Goal: Book appointment/travel/reservation

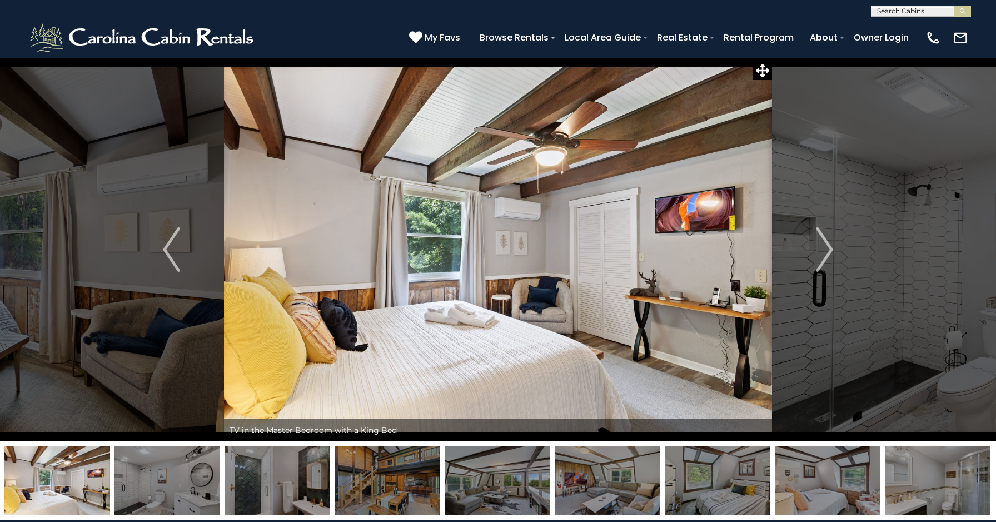
scroll to position [1, 0]
click at [914, 12] on input "text" at bounding box center [920, 12] width 97 height 11
type input "**********"
click at [928, 44] on li "Misty Ridg e Retreat" at bounding box center [921, 54] width 99 height 20
click at [962, 11] on img "submit" at bounding box center [963, 11] width 8 height 8
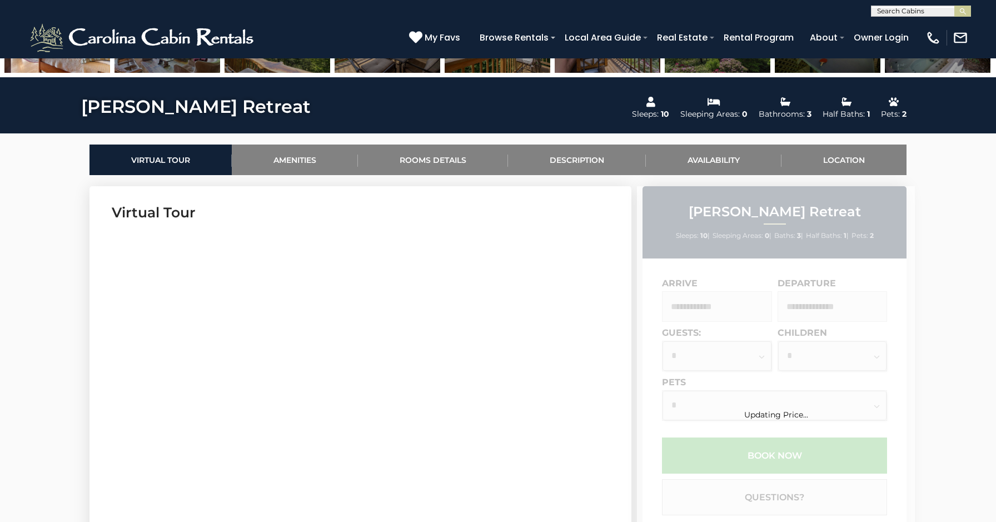
scroll to position [413, 0]
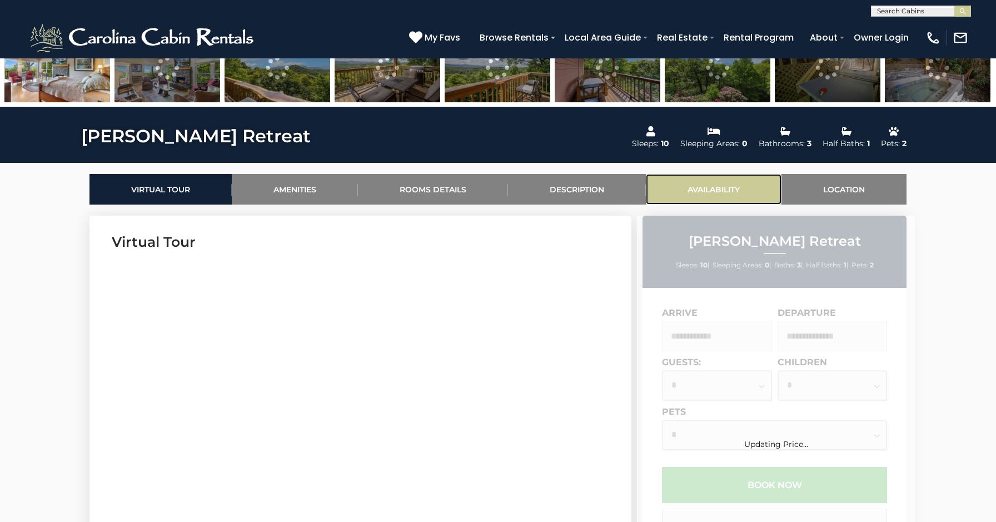
click at [694, 185] on link "Availability" at bounding box center [714, 189] width 136 height 31
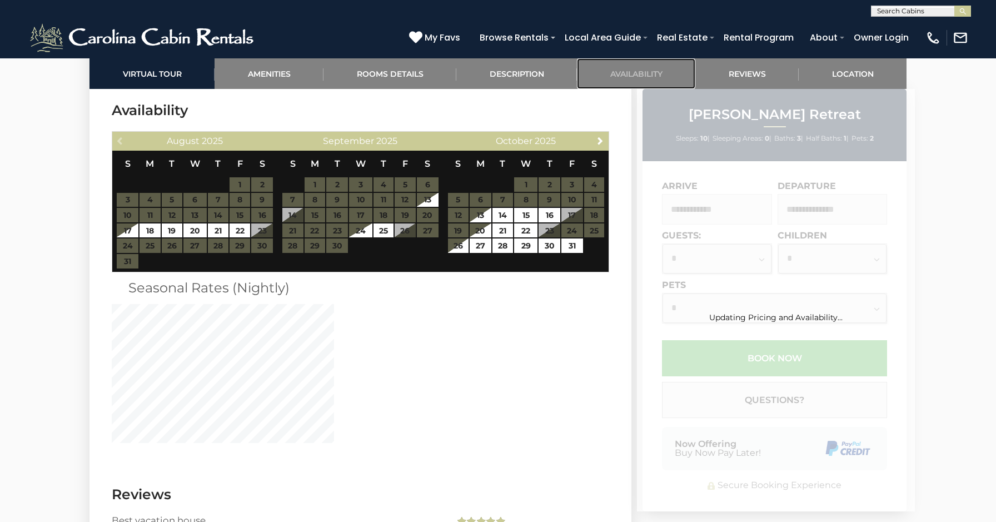
scroll to position [3297, 0]
click at [600, 138] on span "Next" at bounding box center [600, 140] width 9 height 9
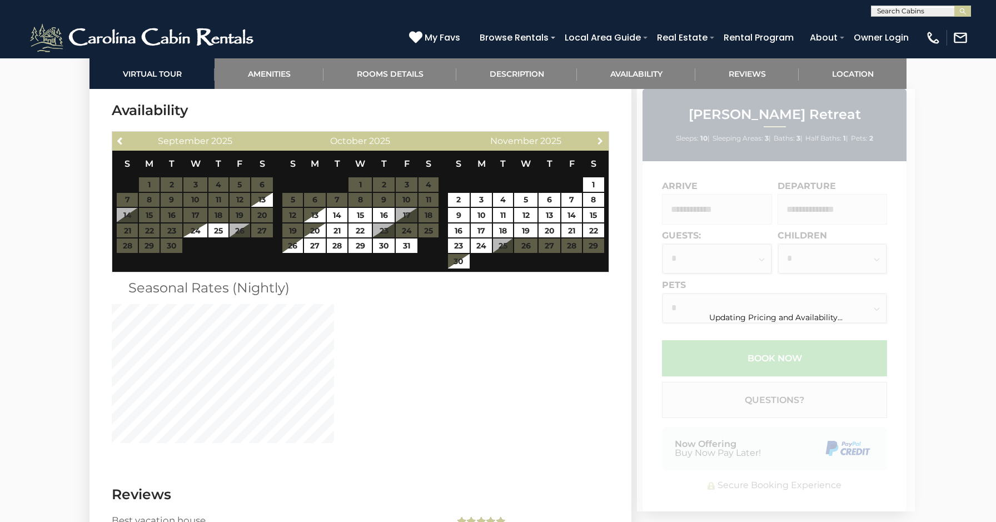
click at [600, 138] on span "Next" at bounding box center [600, 140] width 9 height 9
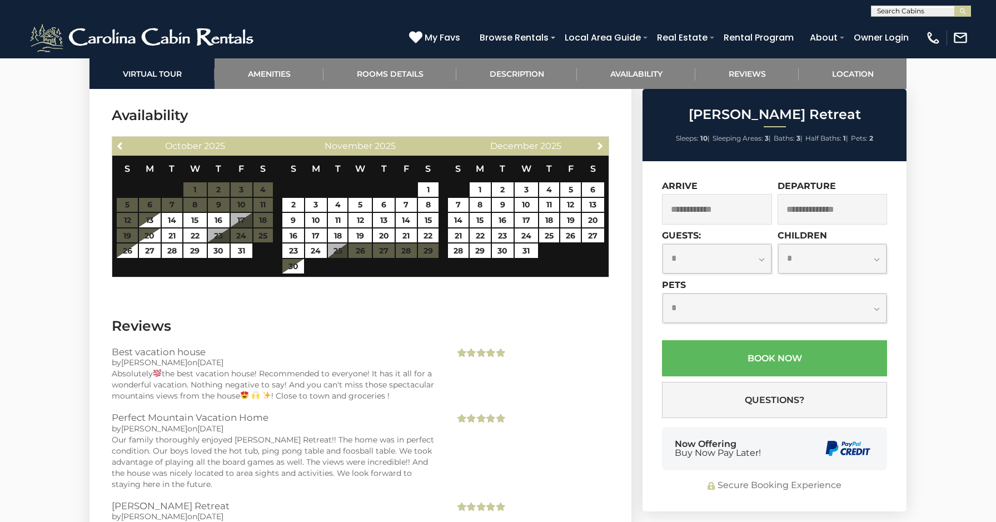
scroll to position [3289, 0]
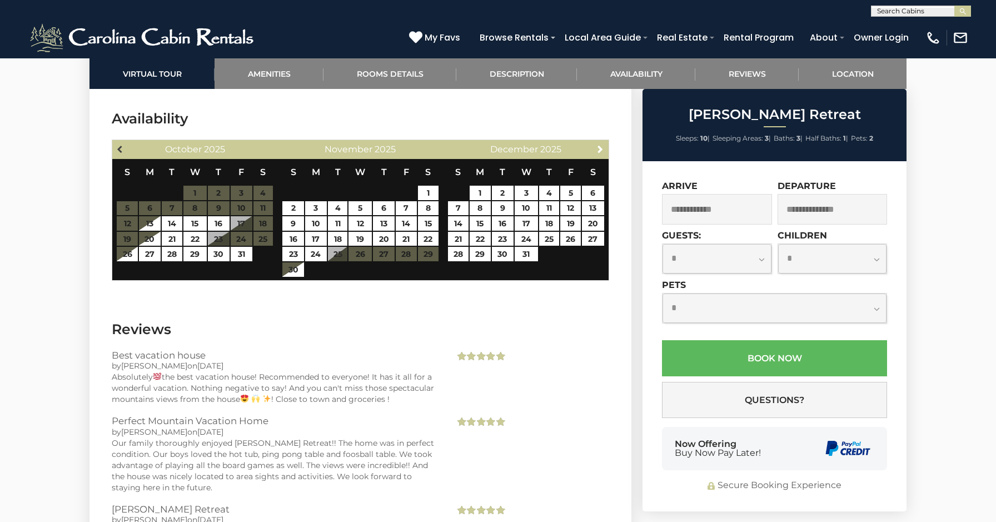
click at [123, 147] on span "Previous" at bounding box center [120, 149] width 9 height 9
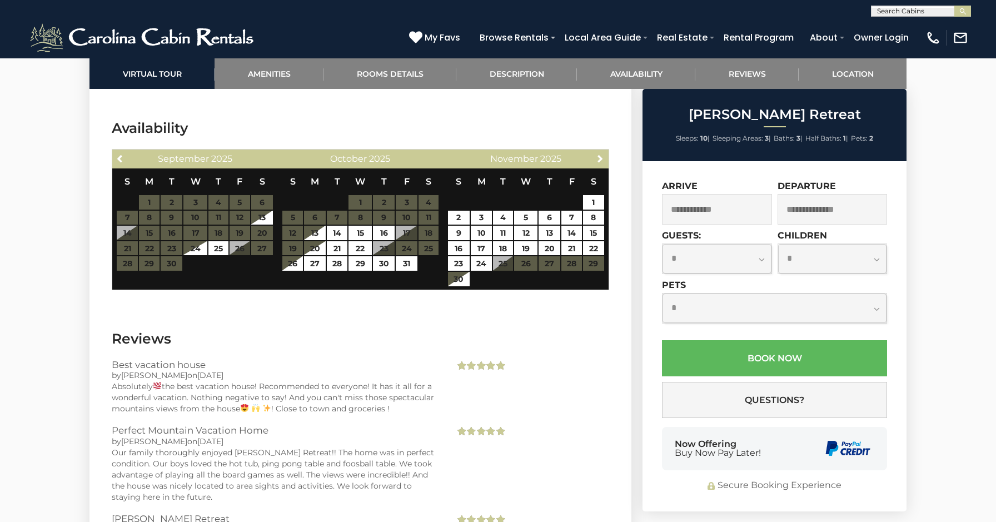
scroll to position [3276, 0]
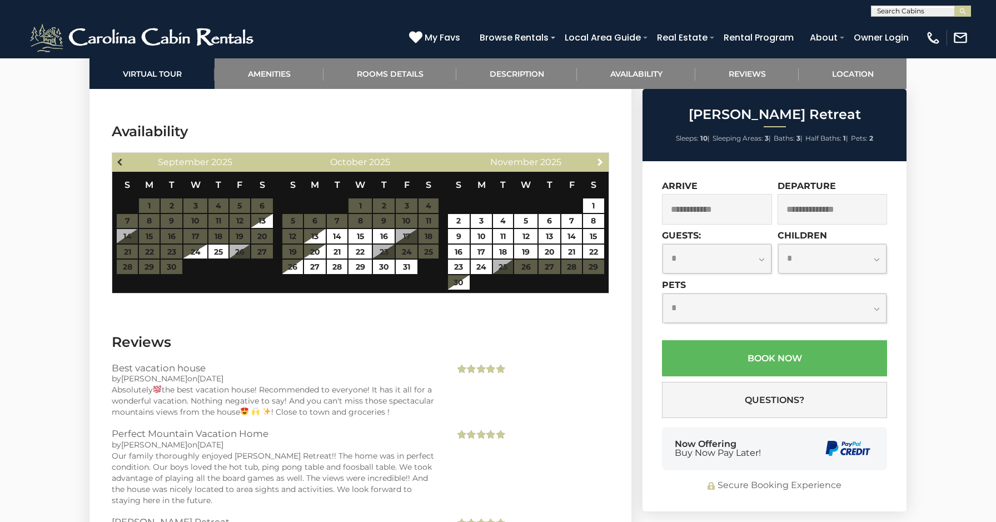
click at [119, 158] on span "Previous" at bounding box center [120, 161] width 9 height 9
